Goal: Learn about a topic

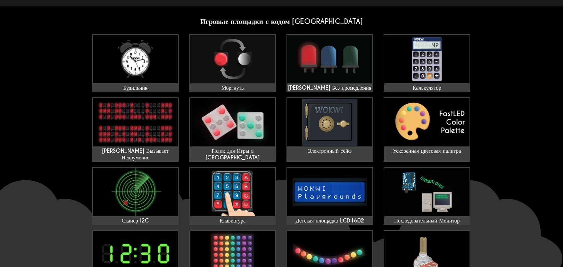
scroll to position [33, 0]
click at [427, 178] on img at bounding box center [426, 192] width 85 height 49
